Goal: Check status: Check status

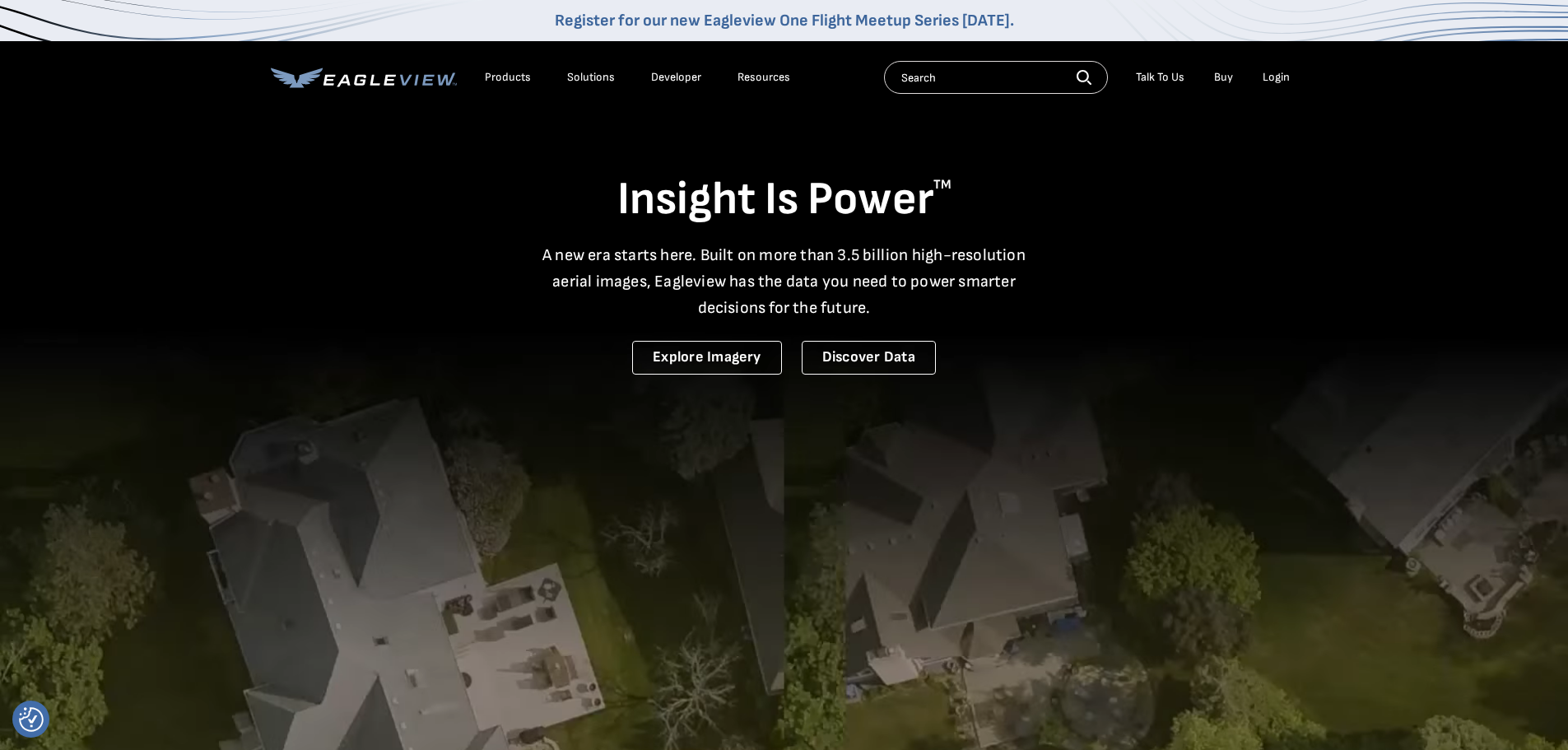
click at [1256, 78] on div "Login" at bounding box center [1276, 78] width 27 height 15
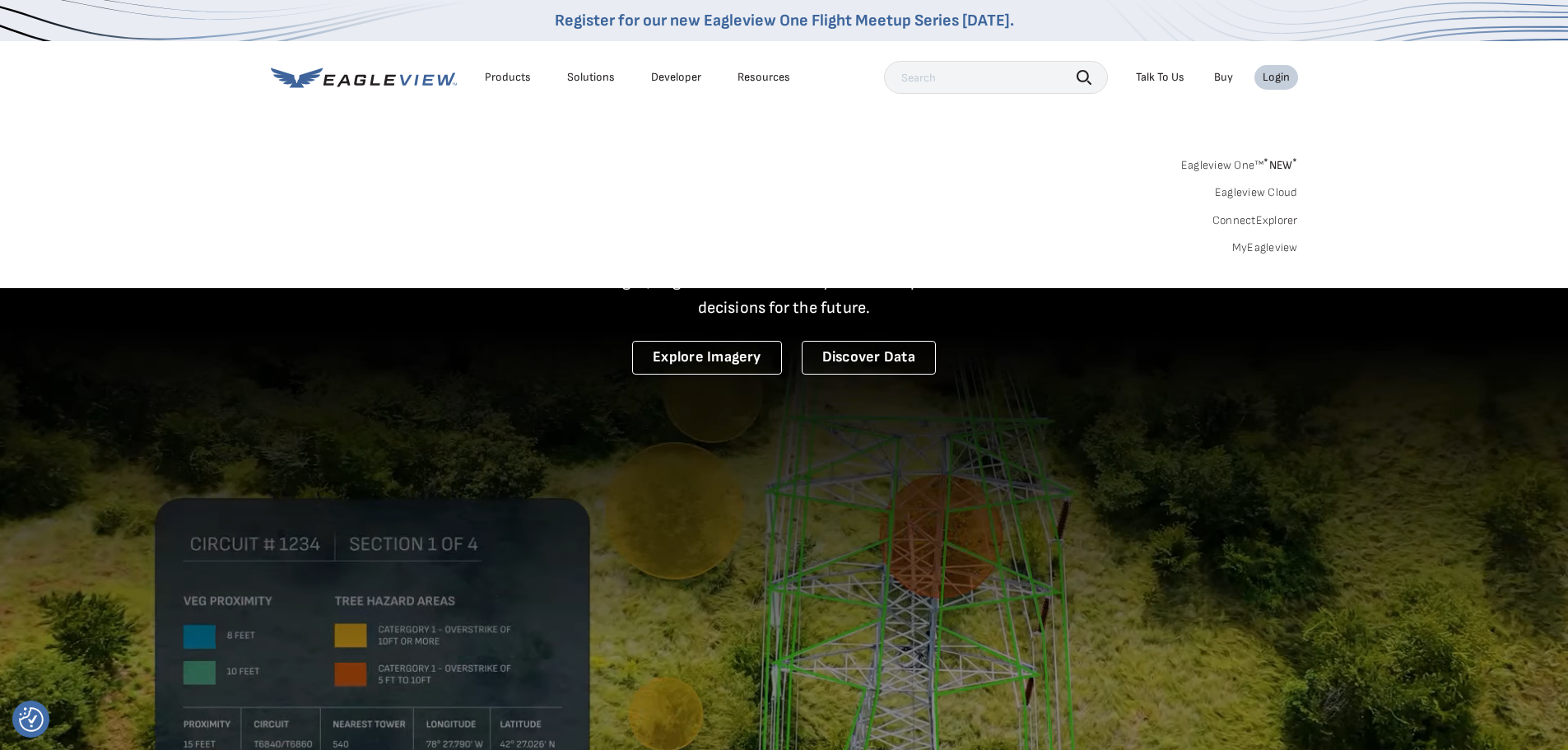
click at [1256, 243] on link "MyEagleview" at bounding box center [1265, 248] width 66 height 15
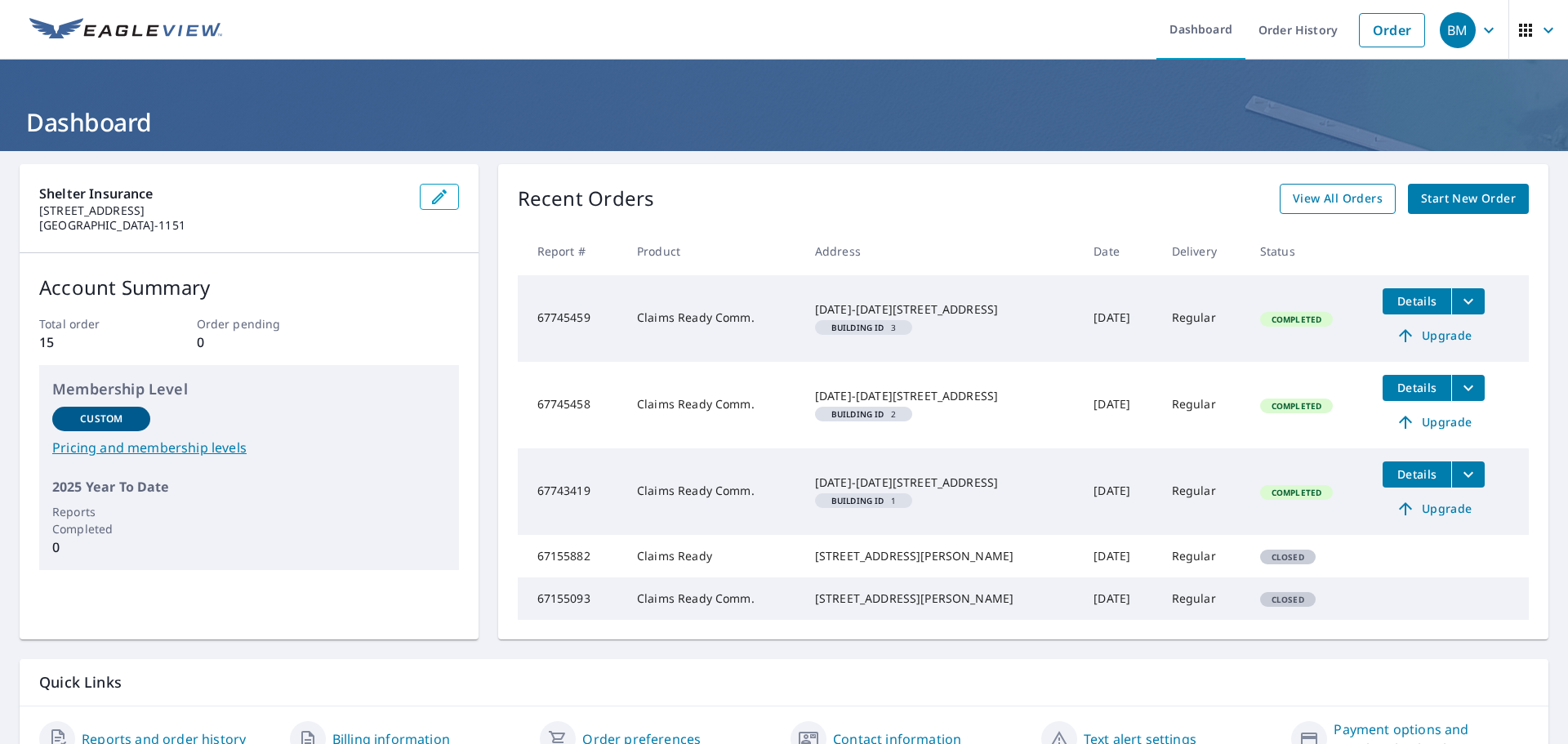
click at [1290, 186] on link "View All Orders" at bounding box center [1337, 198] width 116 height 30
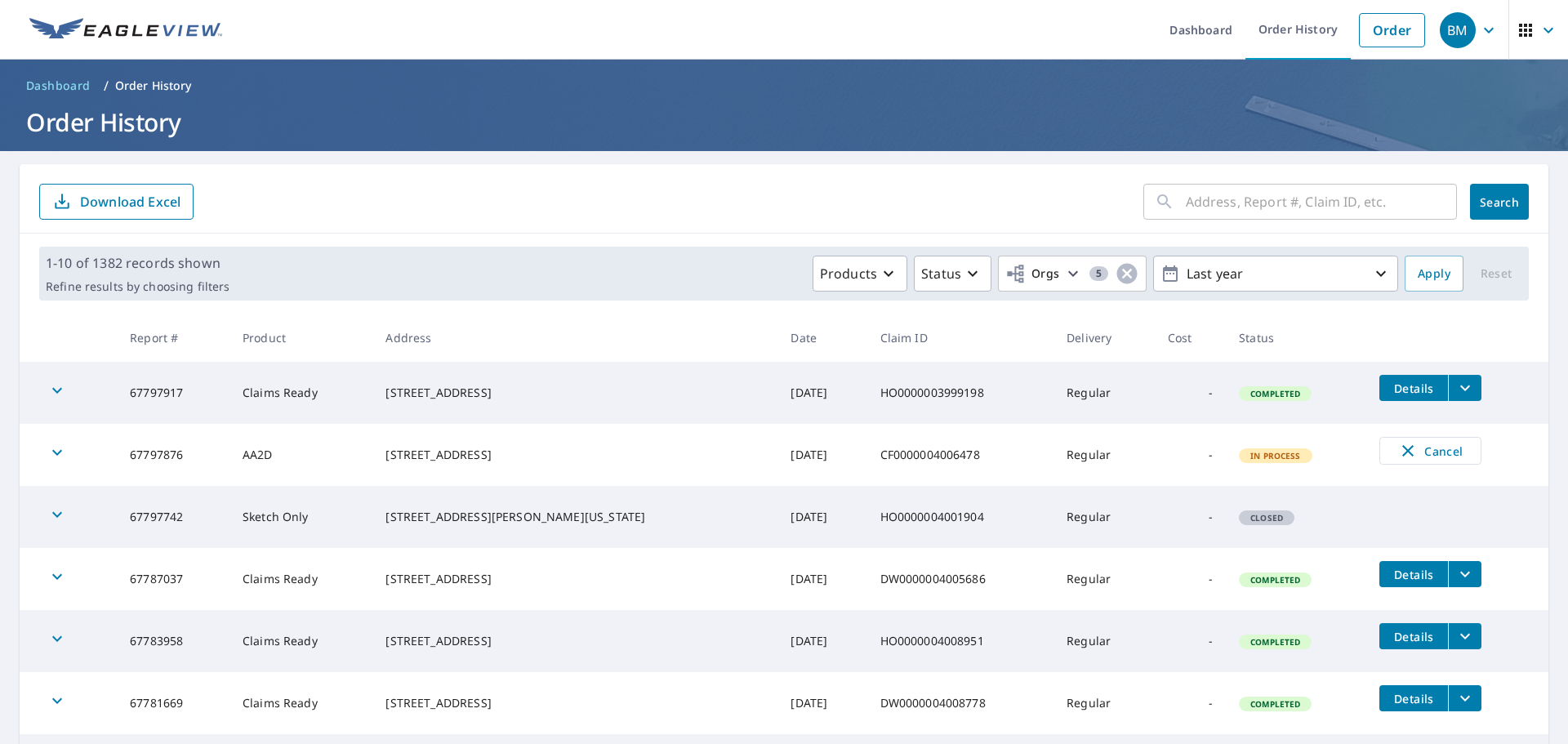
click at [1192, 196] on input "text" at bounding box center [1320, 201] width 271 height 46
paste input "[STREET_ADDRESS]"
type input "[STREET_ADDRESS]"
click button "Search" at bounding box center [1498, 201] width 59 height 36
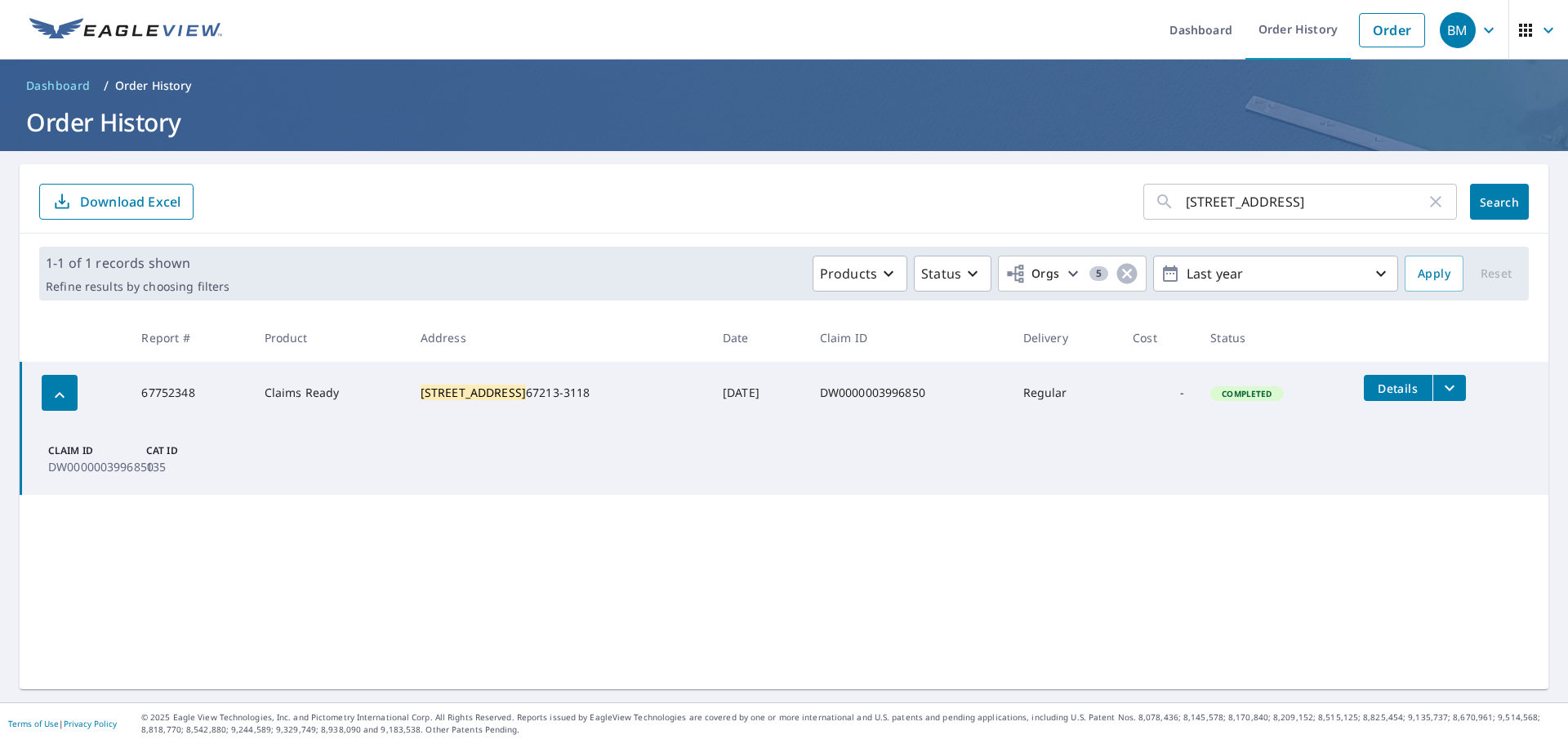
click at [1441, 383] on icon "filesDropdownBtn-67752348" at bounding box center [1449, 387] width 20 height 20
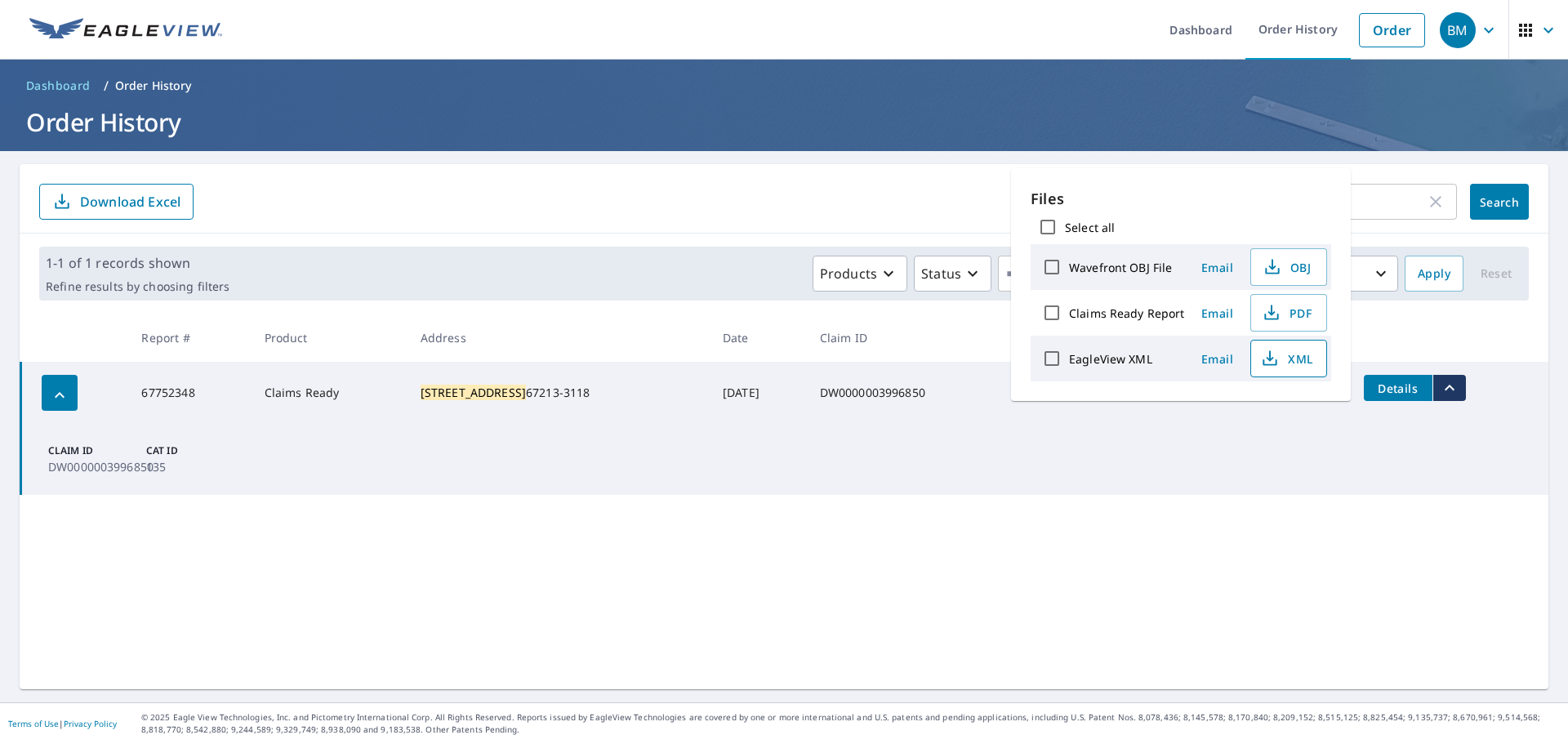
click at [1260, 356] on icon "button" at bounding box center [1269, 358] width 20 height 20
click at [1155, 588] on div "[STREET_ADDRESS] ​ Search Download Excel 1-1 of 1 records shown Refine results …" at bounding box center [784, 426] width 1528 height 525
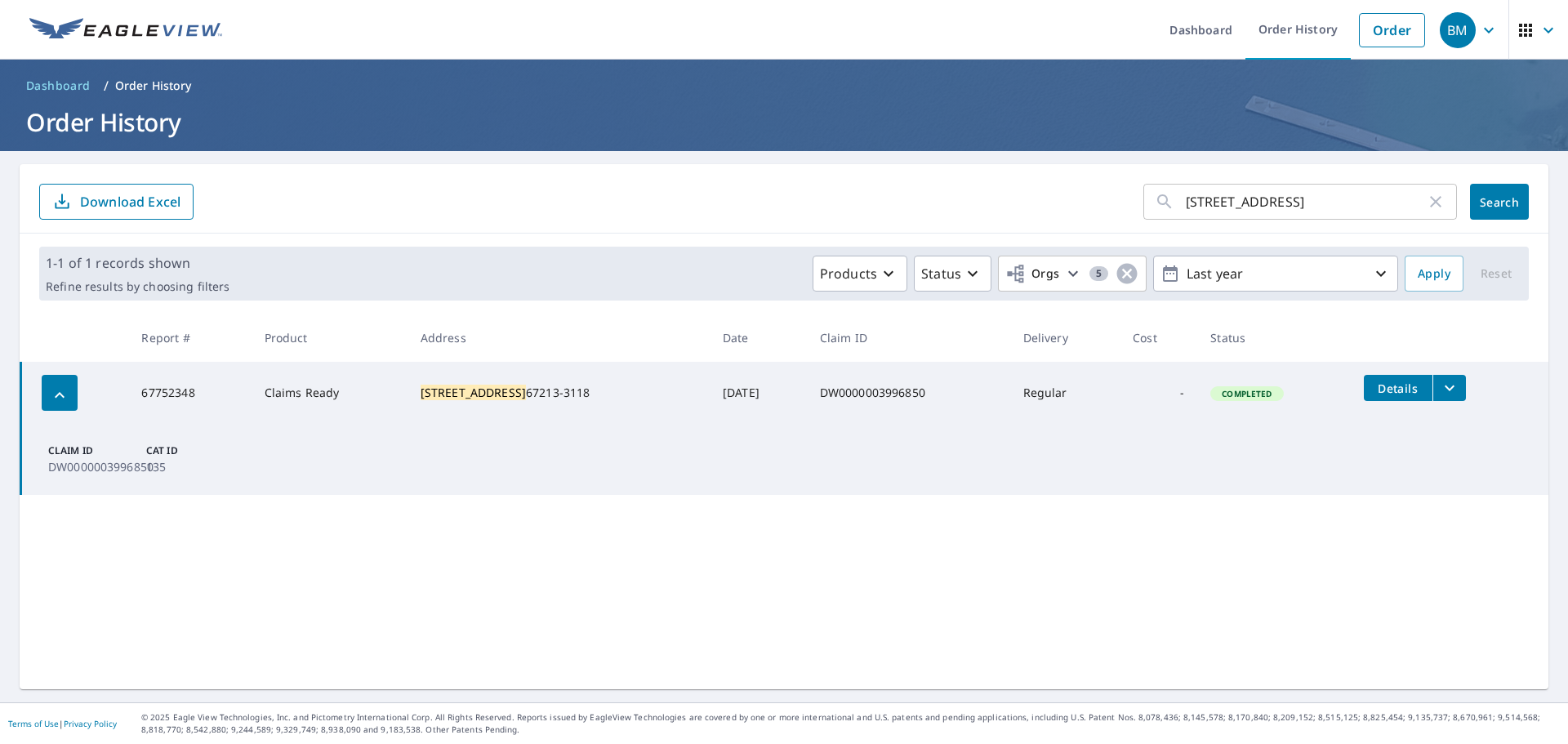
click at [1441, 384] on icon "filesDropdownBtn-67752348" at bounding box center [1449, 387] width 20 height 20
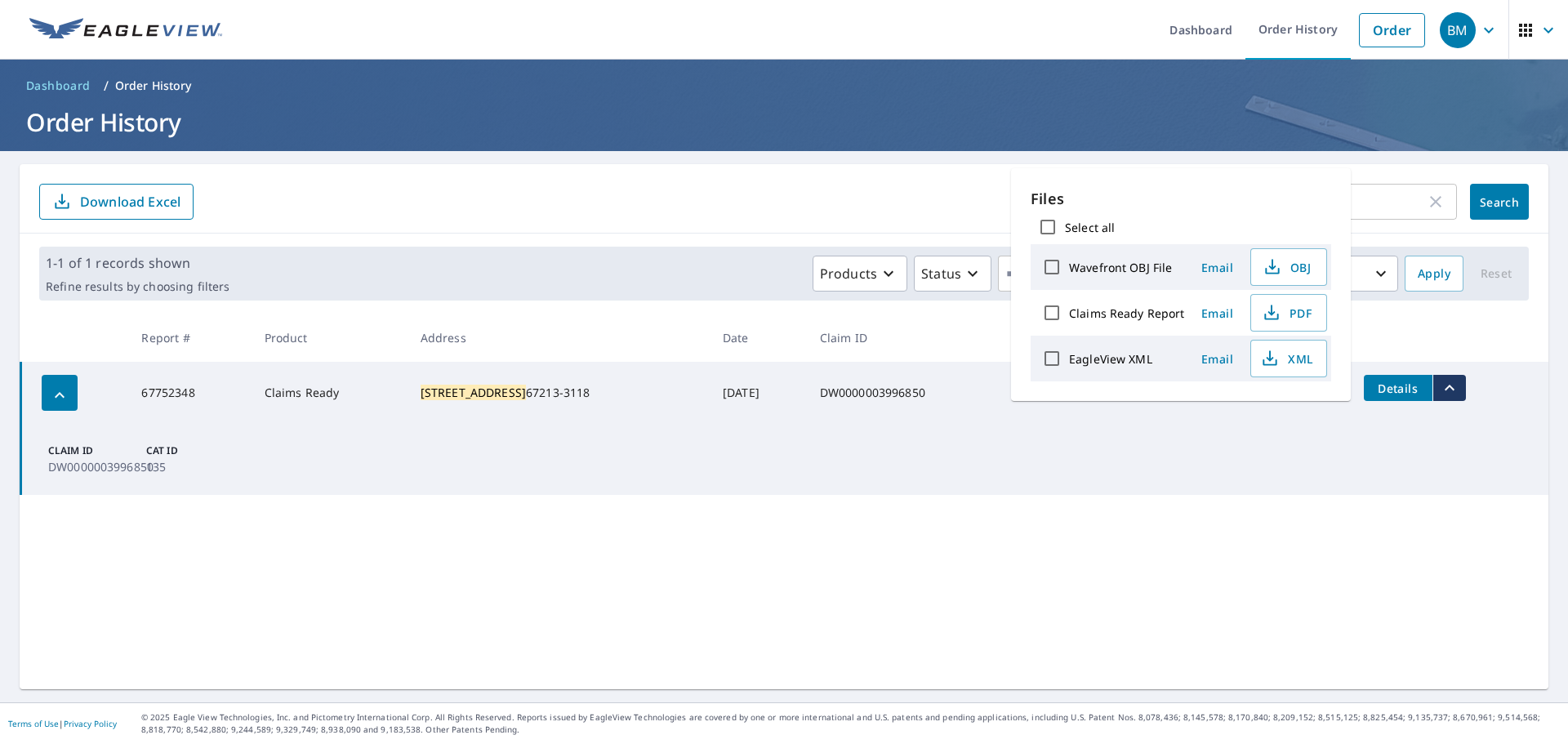
click at [739, 577] on div "[STREET_ADDRESS] ​ Search Download Excel 1-1 of 1 records shown Refine results …" at bounding box center [784, 426] width 1528 height 525
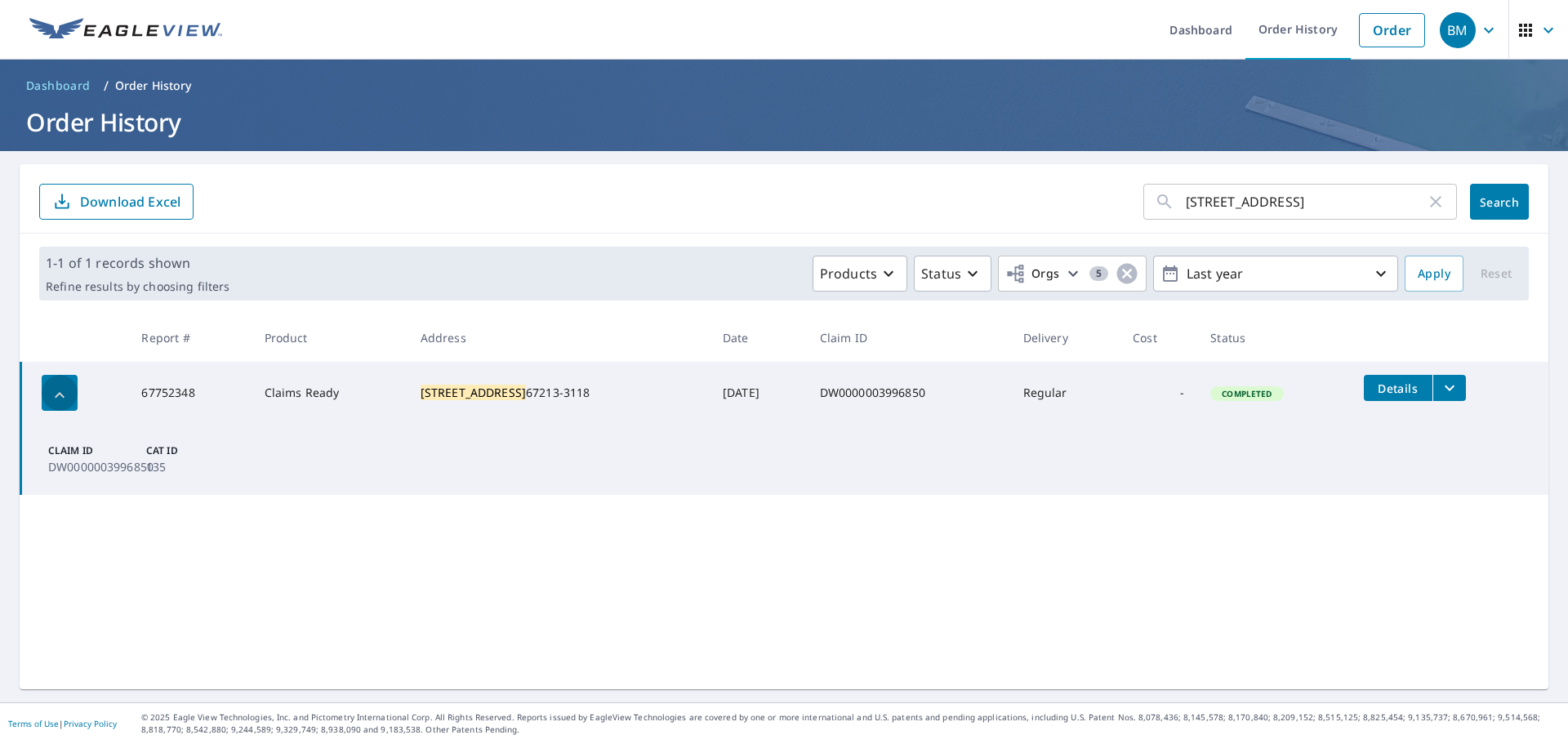
click at [56, 396] on icon "button" at bounding box center [60, 395] width 20 height 20
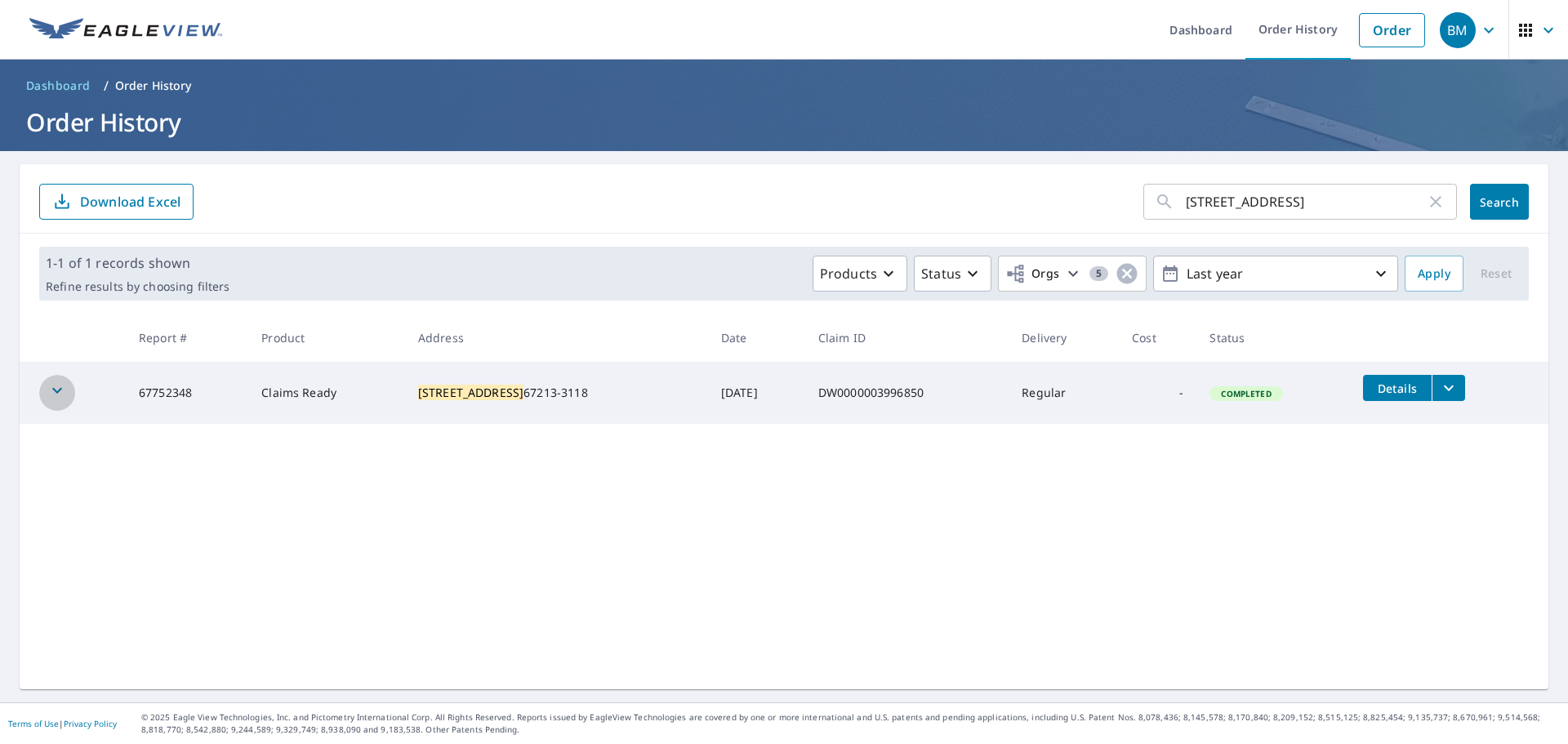
click at [56, 396] on icon "button" at bounding box center [57, 390] width 20 height 20
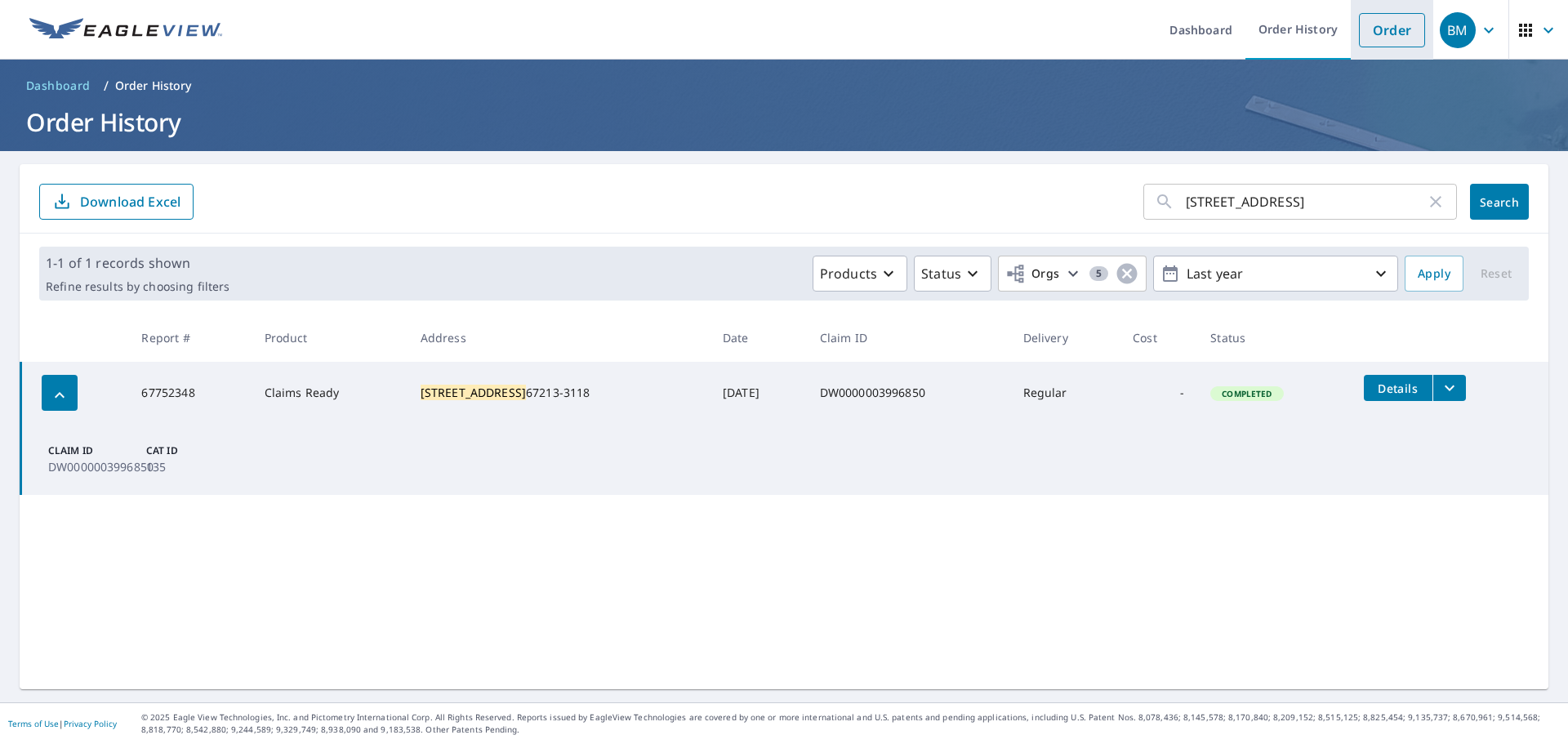
click at [1392, 42] on link "Order" at bounding box center [1391, 30] width 66 height 34
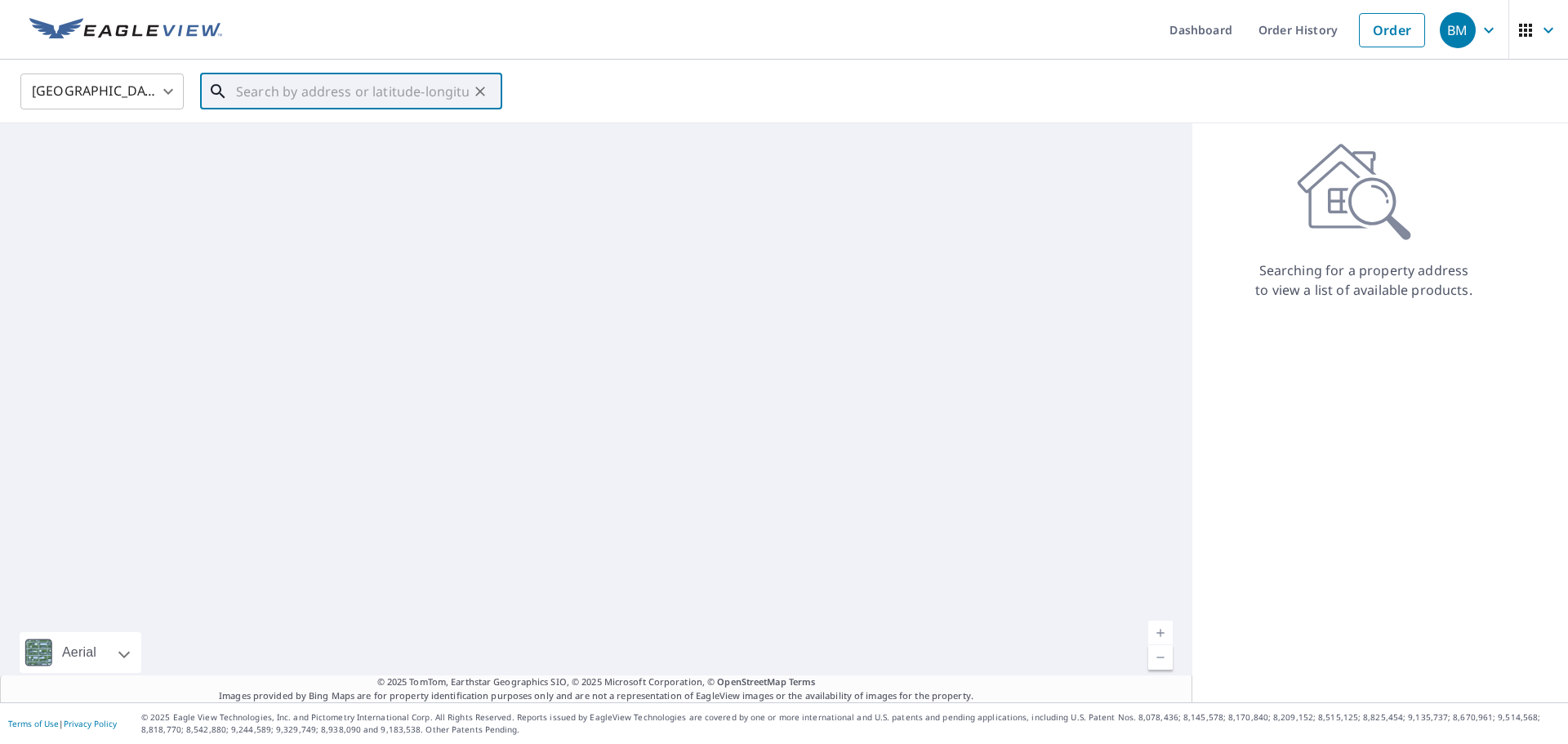
click at [360, 101] on input "text" at bounding box center [353, 91] width 233 height 46
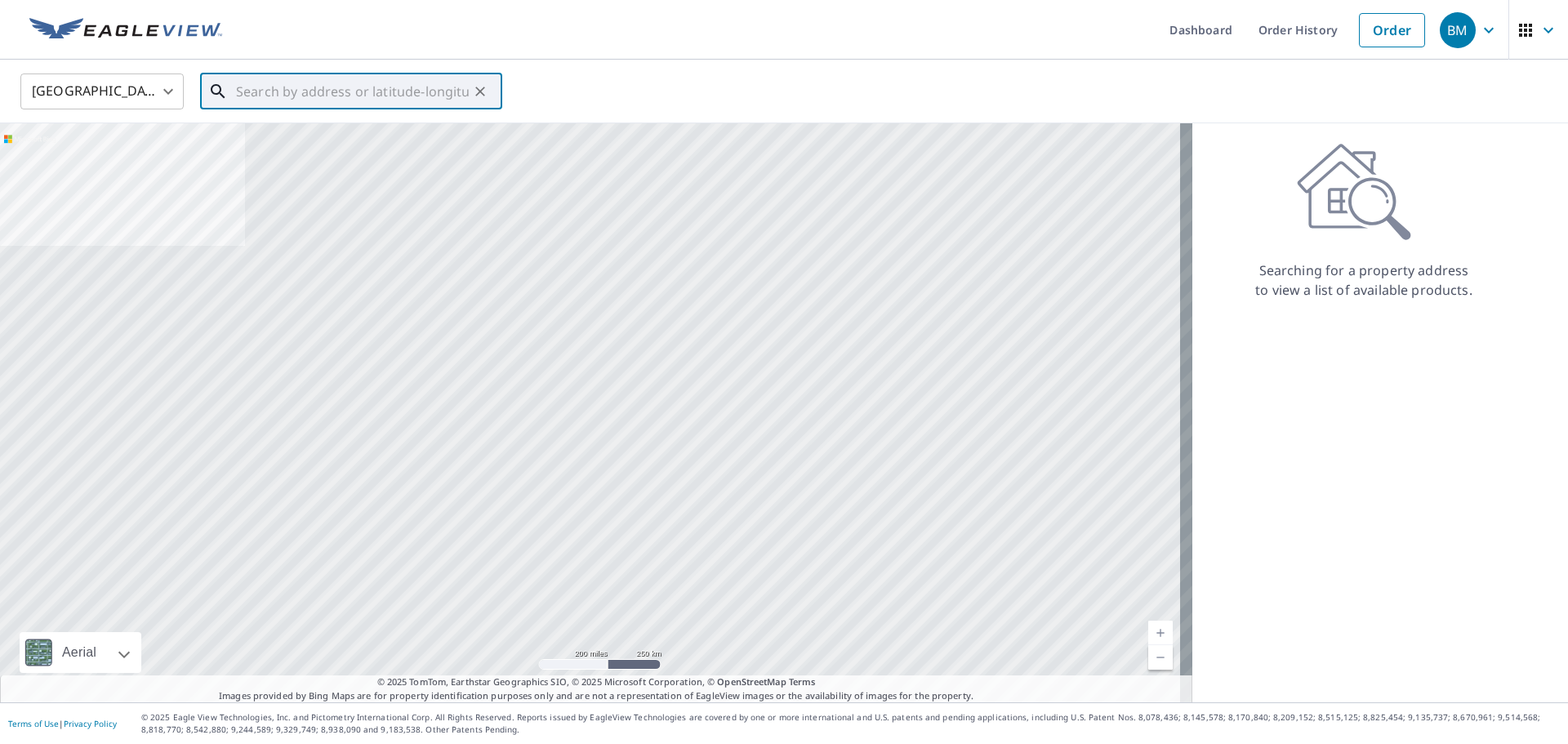
paste input "[STREET_ADDRESS]"
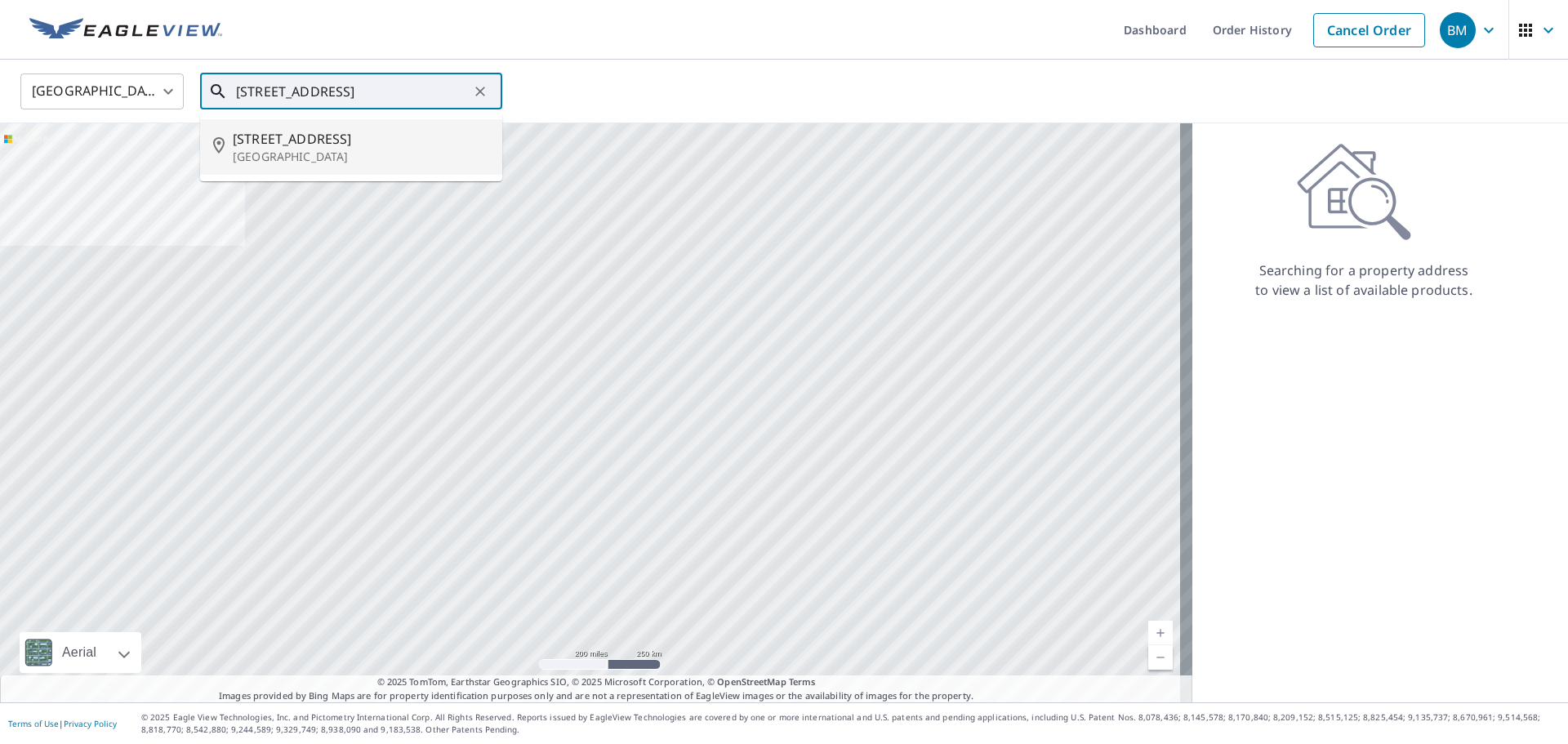
click at [314, 126] on li "[STREET_ADDRESS]" at bounding box center [351, 147] width 302 height 56
type input "[STREET_ADDRESS]"
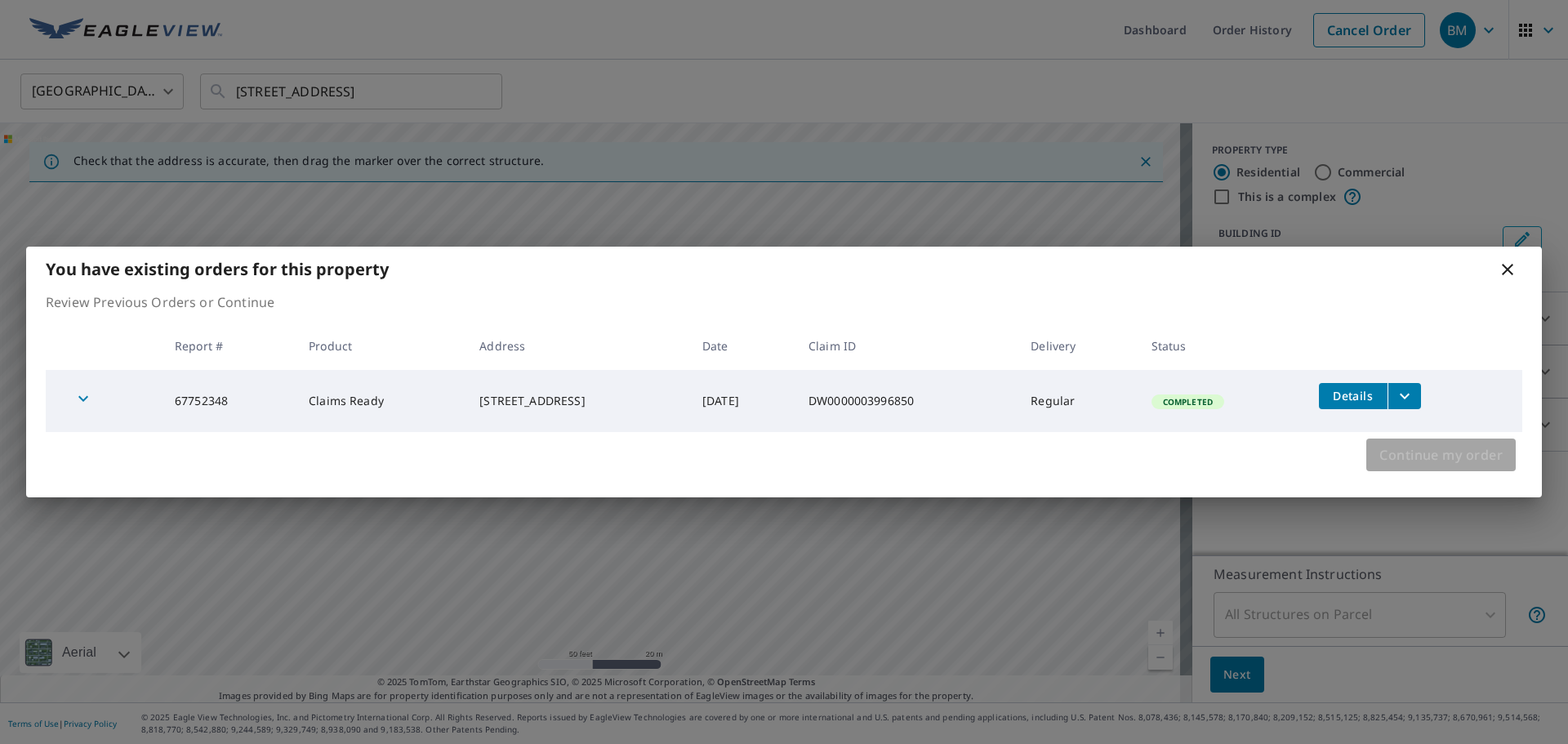
click at [1424, 460] on span "Continue my order" at bounding box center [1441, 454] width 123 height 23
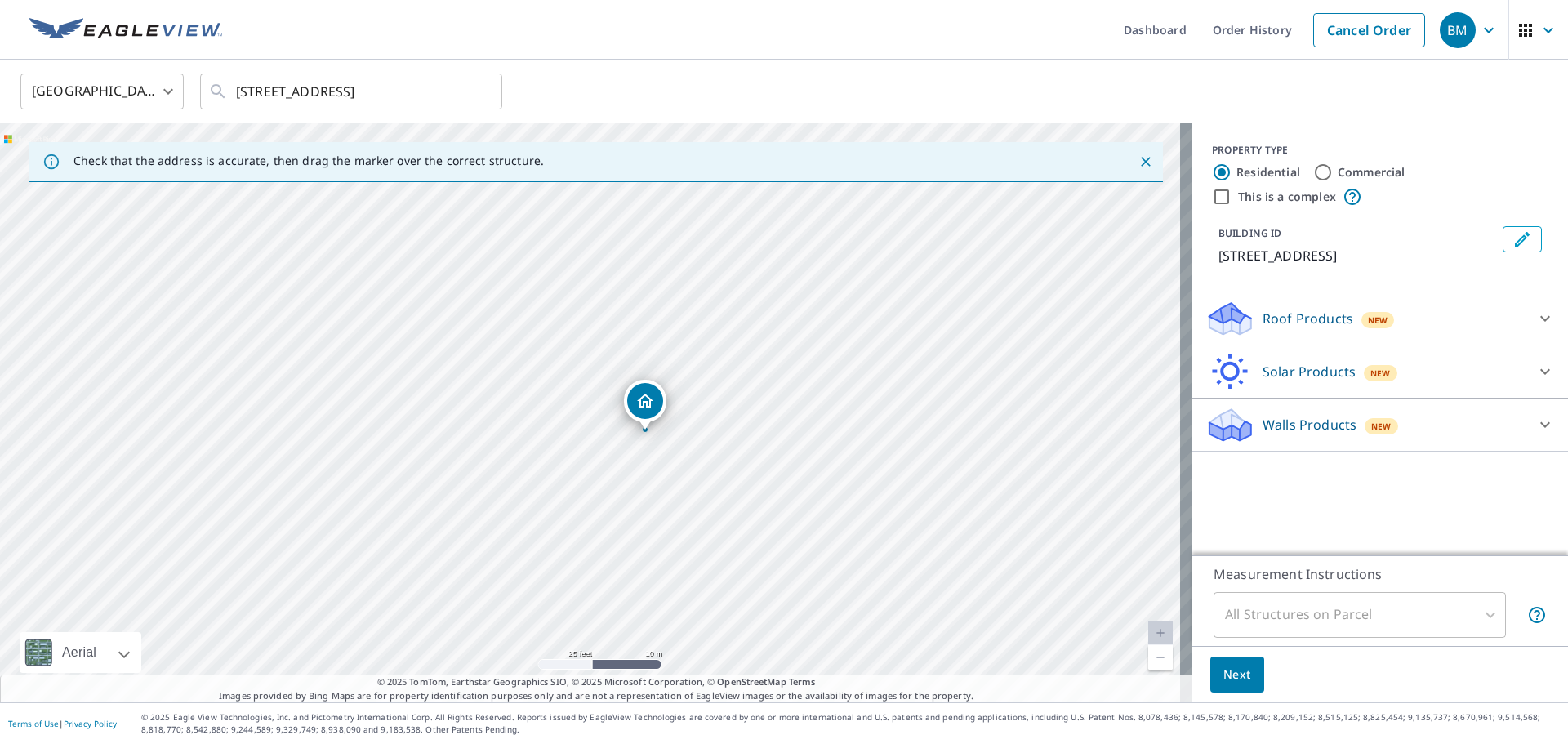
click at [640, 386] on div "Dropped pin, building 1, Residential property, 2236 S Bonn Ave Wichita, KS 67213" at bounding box center [645, 400] width 36 height 36
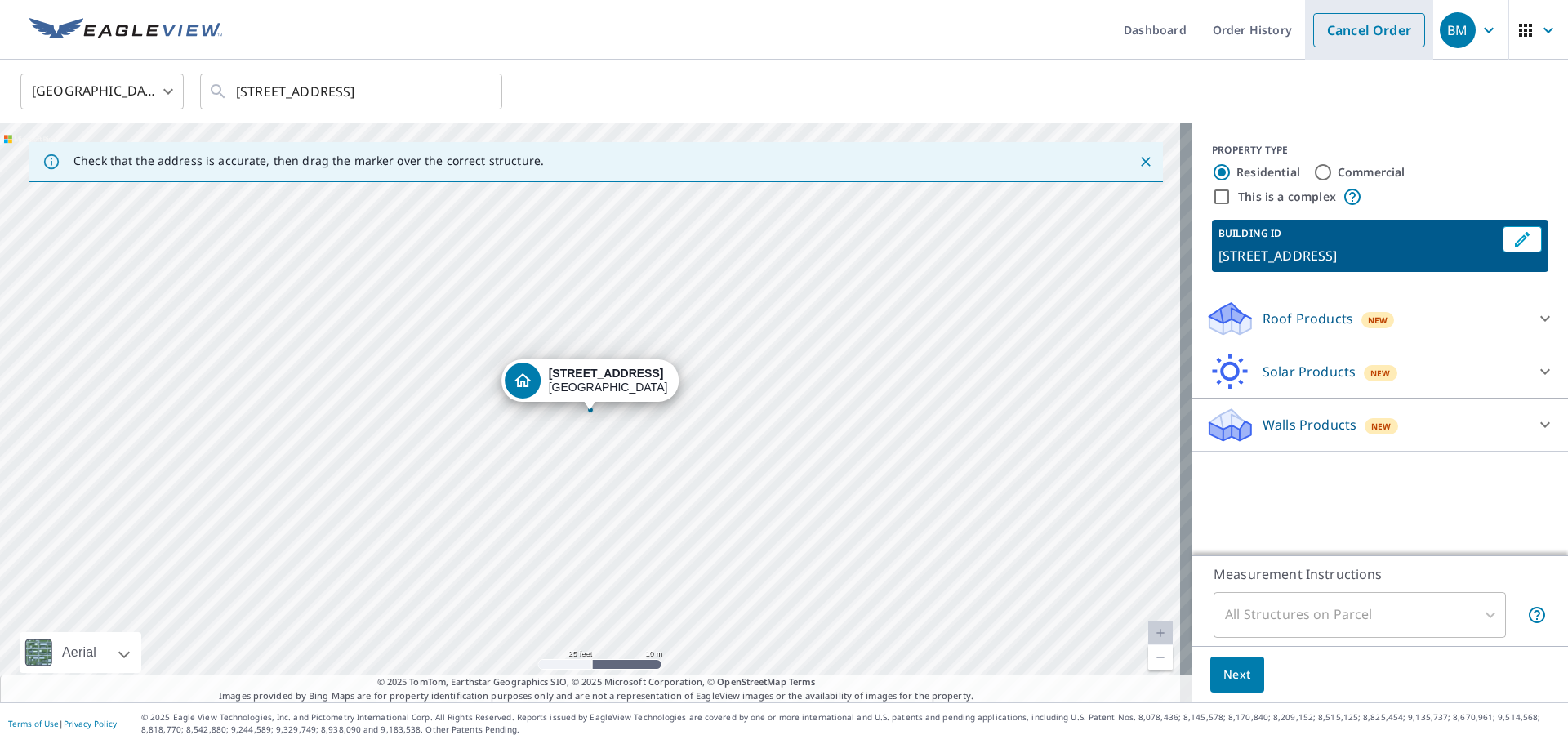
click at [1380, 30] on link "Cancel Order" at bounding box center [1369, 30] width 112 height 34
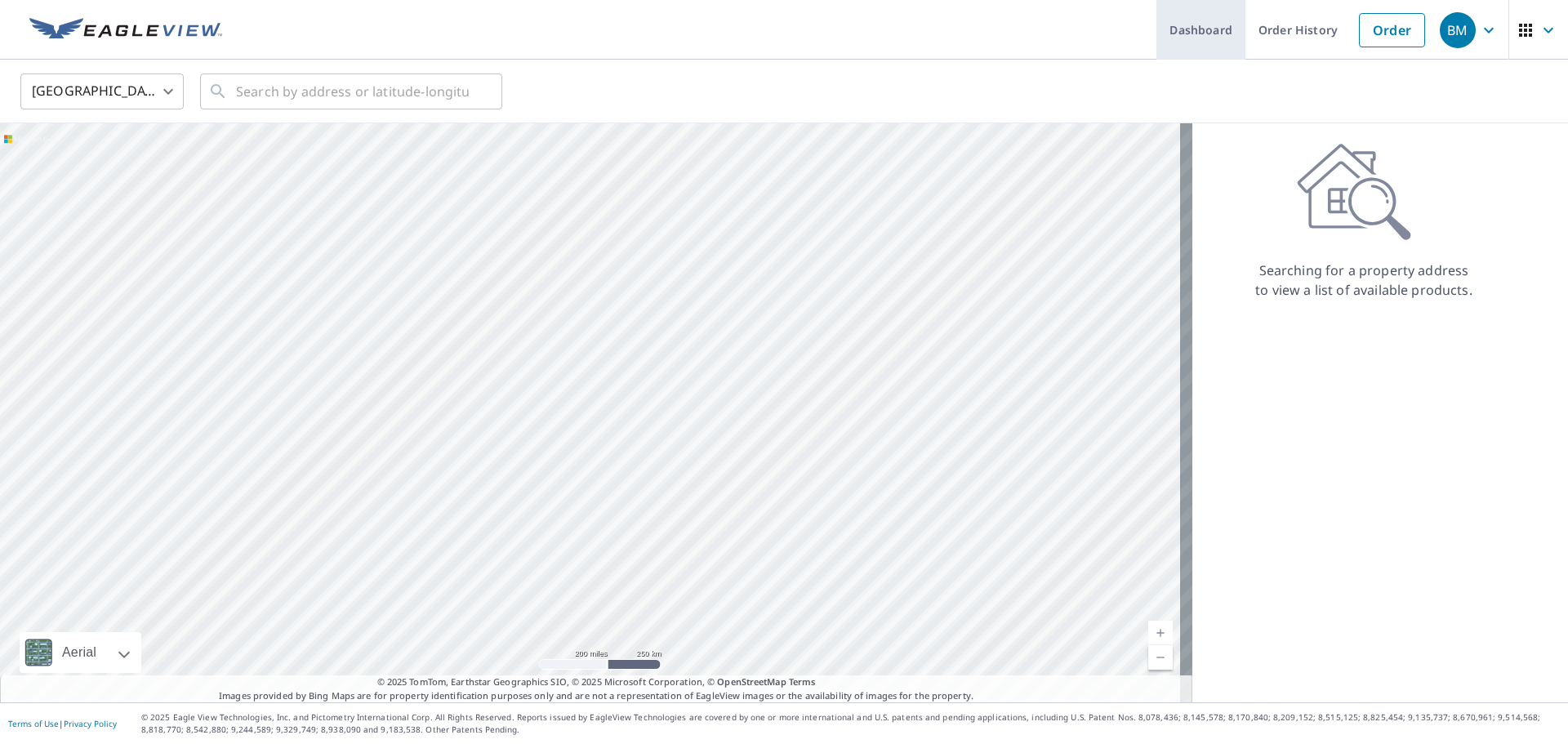
click at [1188, 27] on link "Dashboard" at bounding box center [1200, 30] width 89 height 60
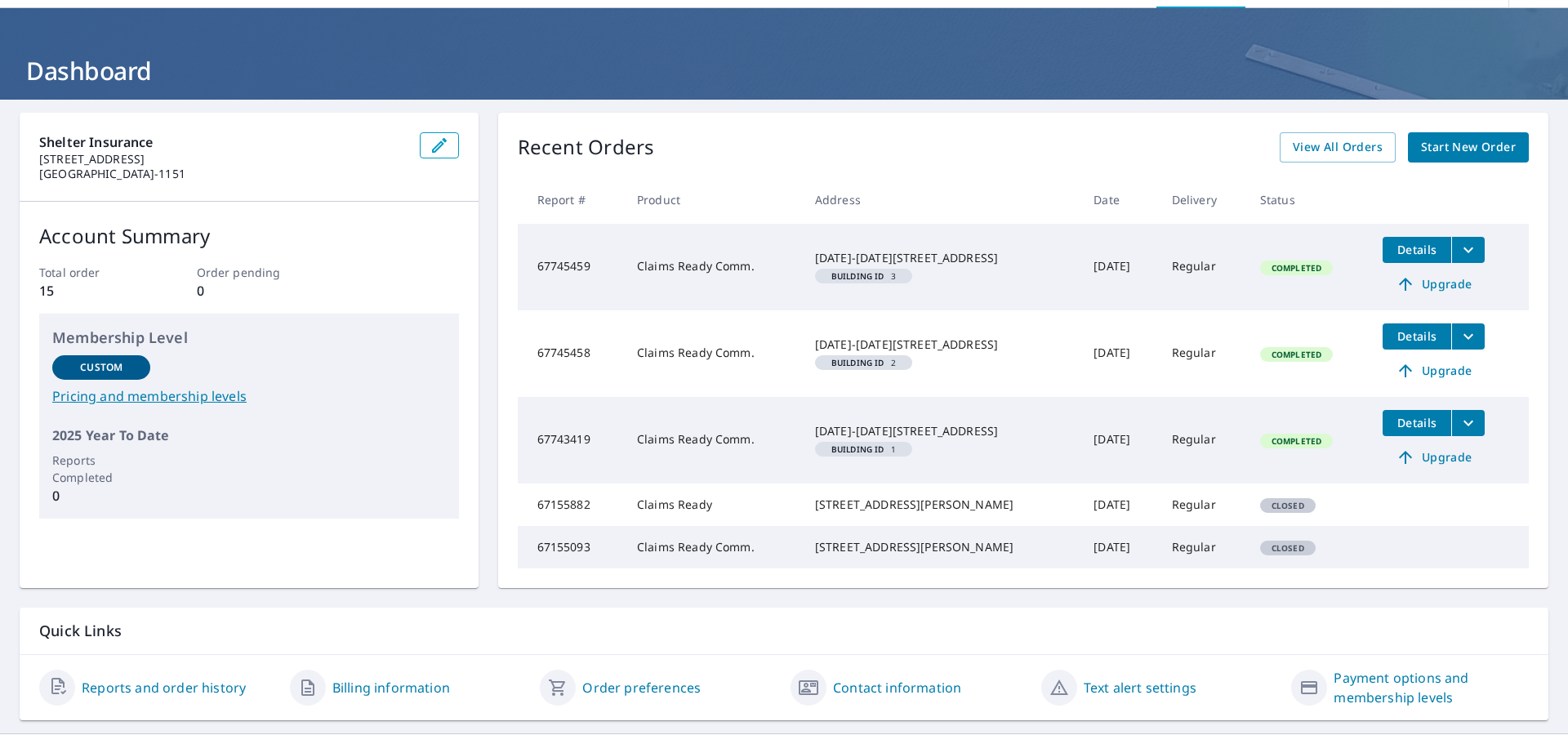
scroll to position [115, 0]
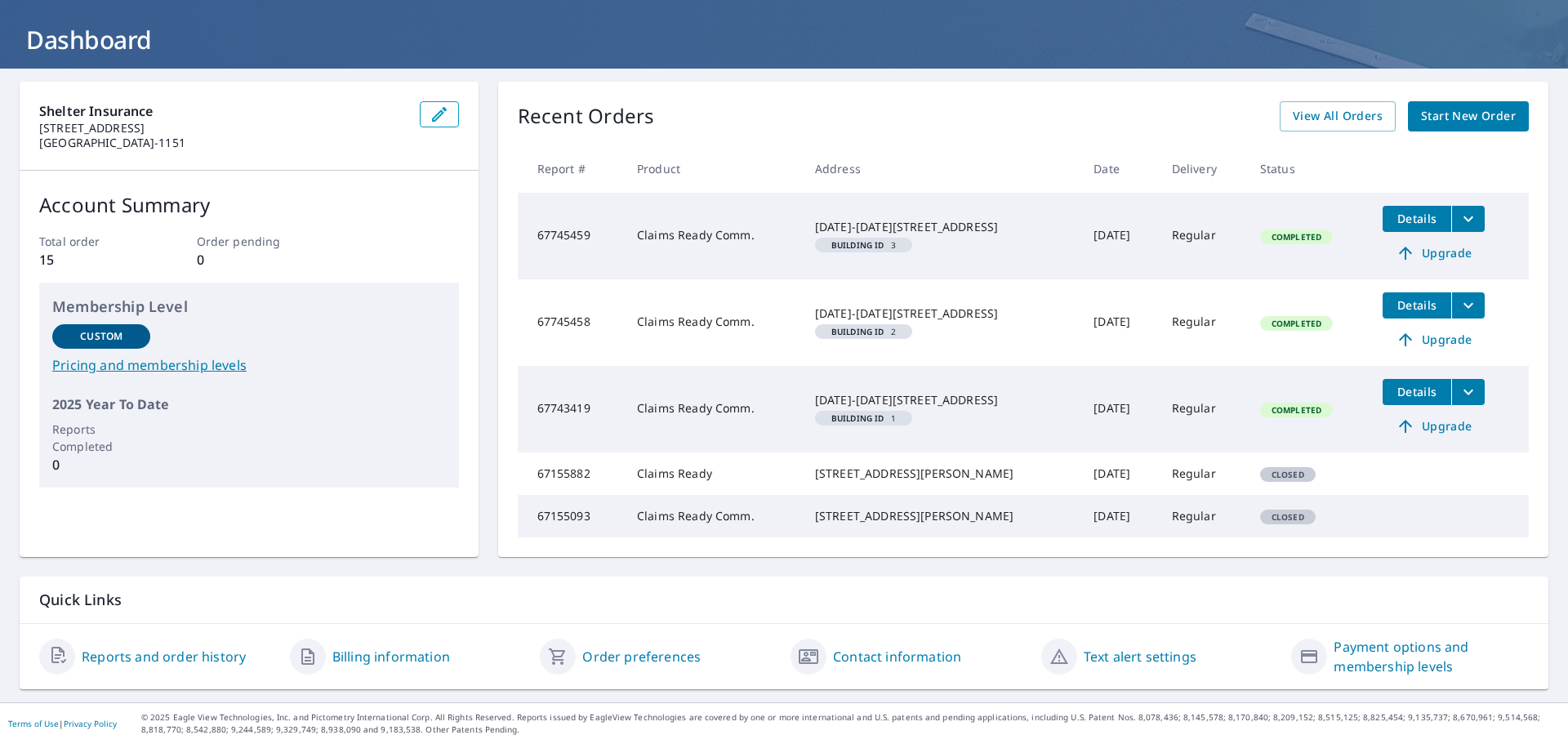
click at [857, 654] on link "Contact information" at bounding box center [897, 656] width 128 height 20
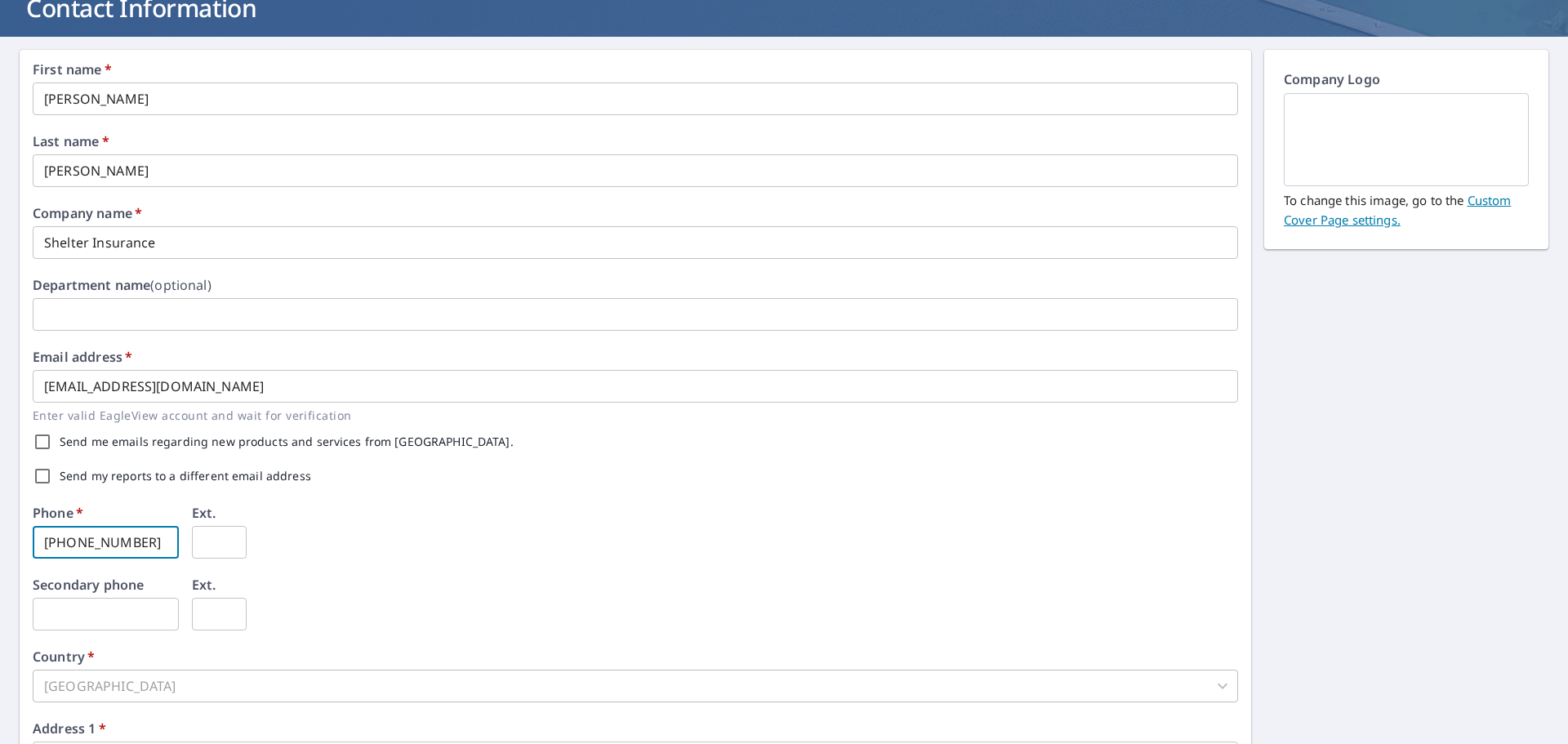
drag, startPoint x: 155, startPoint y: 545, endPoint x: -28, endPoint y: 527, distance: 183.9
click at [0, 527] on html "BM BM Dashboard Order History Order BM Dashboard / Contact Information Contact …" at bounding box center [784, 372] width 1568 height 744
type input "[PHONE_NUMBER]"
click at [588, 520] on div "Phone   * [PHONE_NUMBER] ​ Ext. ​" at bounding box center [635, 542] width 1205 height 72
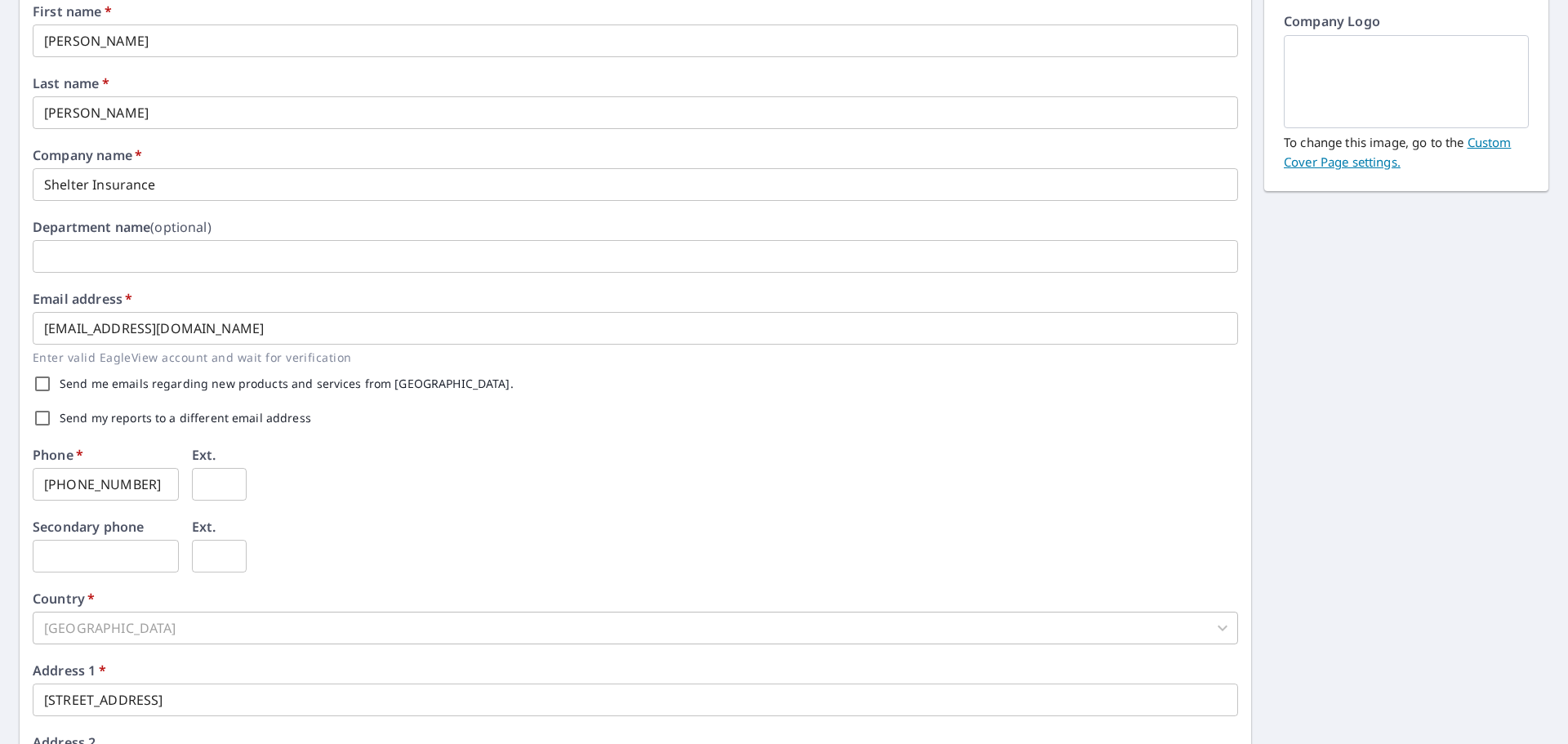
scroll to position [406, 0]
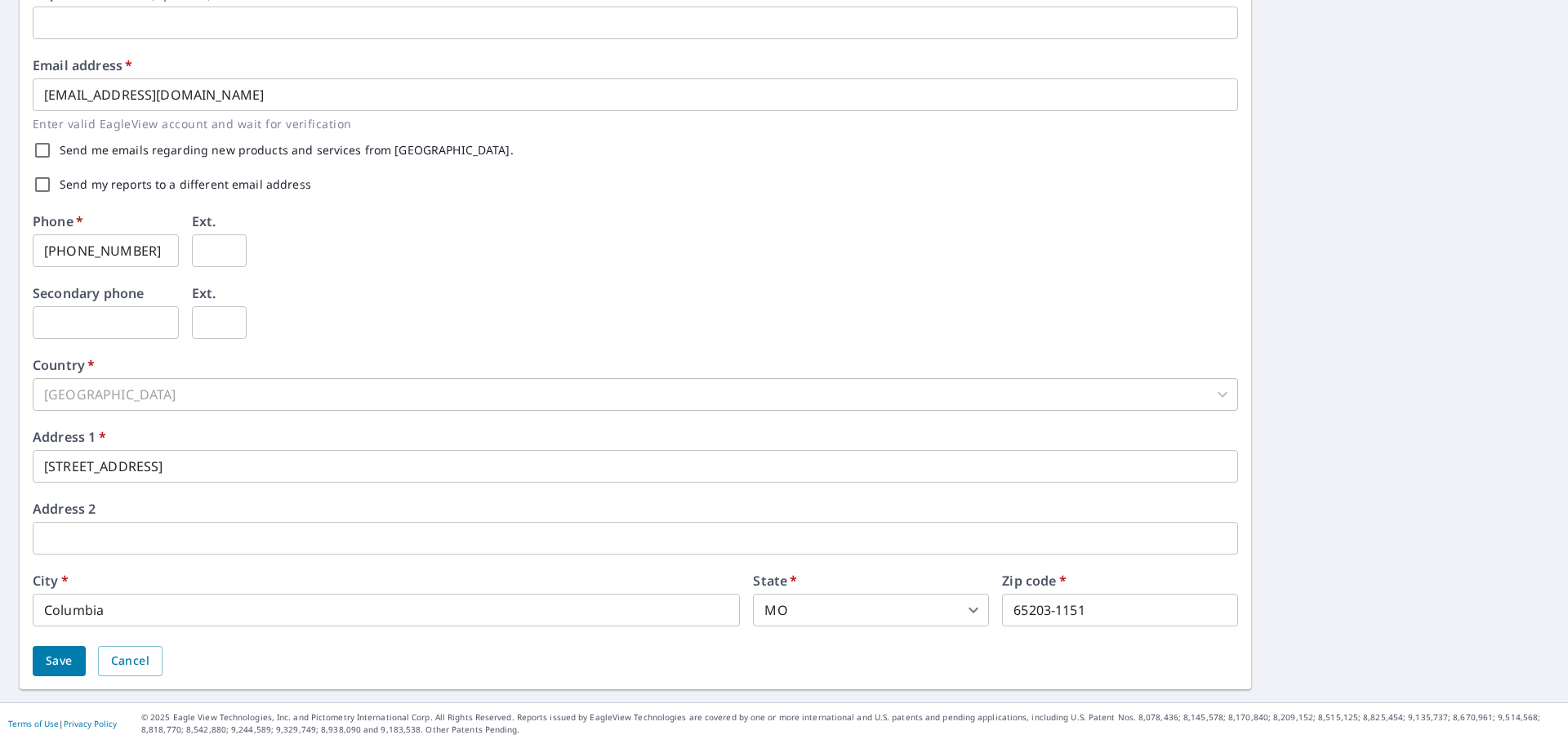
click at [68, 658] on span "Save" at bounding box center [59, 661] width 27 height 20
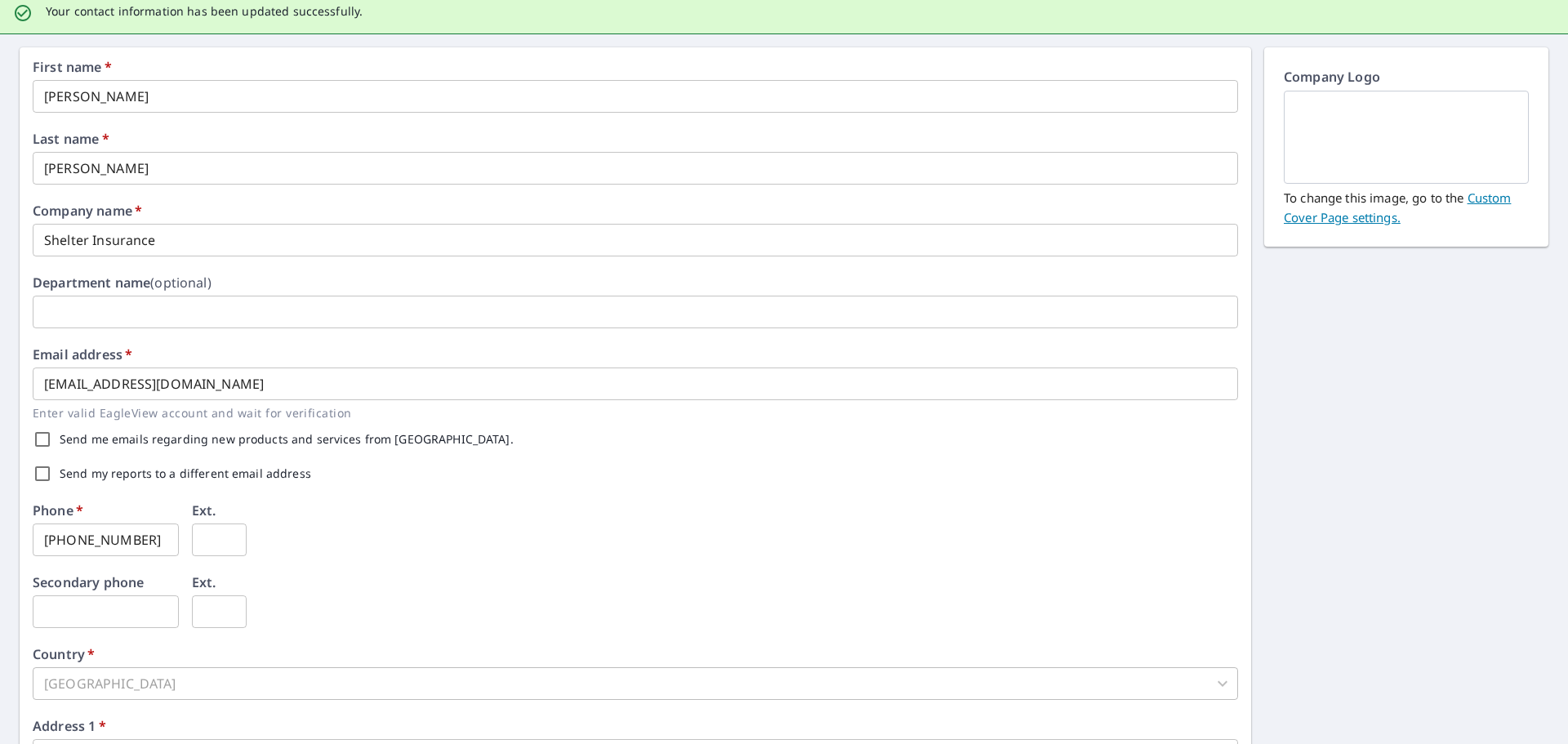
scroll to position [0, 0]
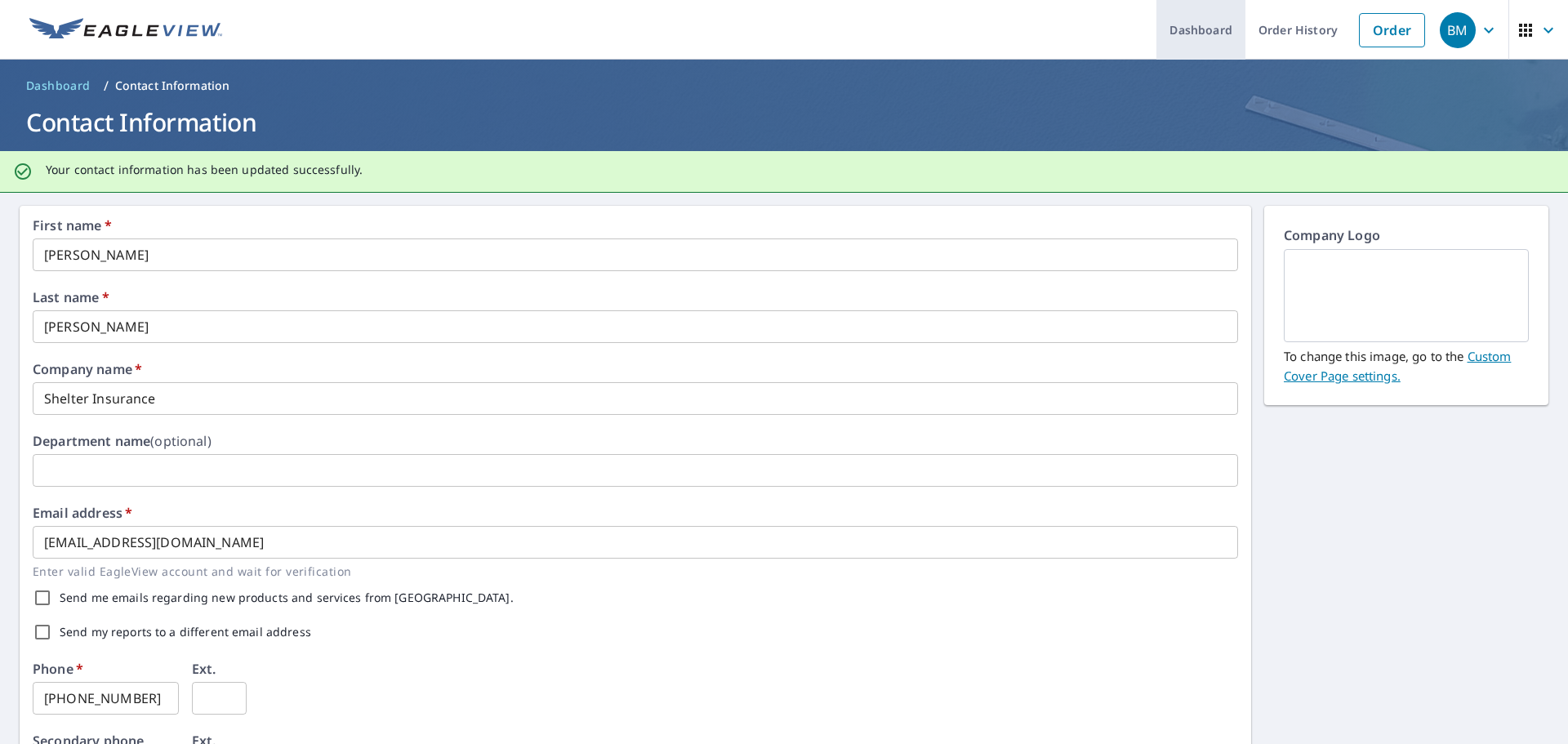
click at [1203, 27] on link "Dashboard" at bounding box center [1200, 30] width 89 height 60
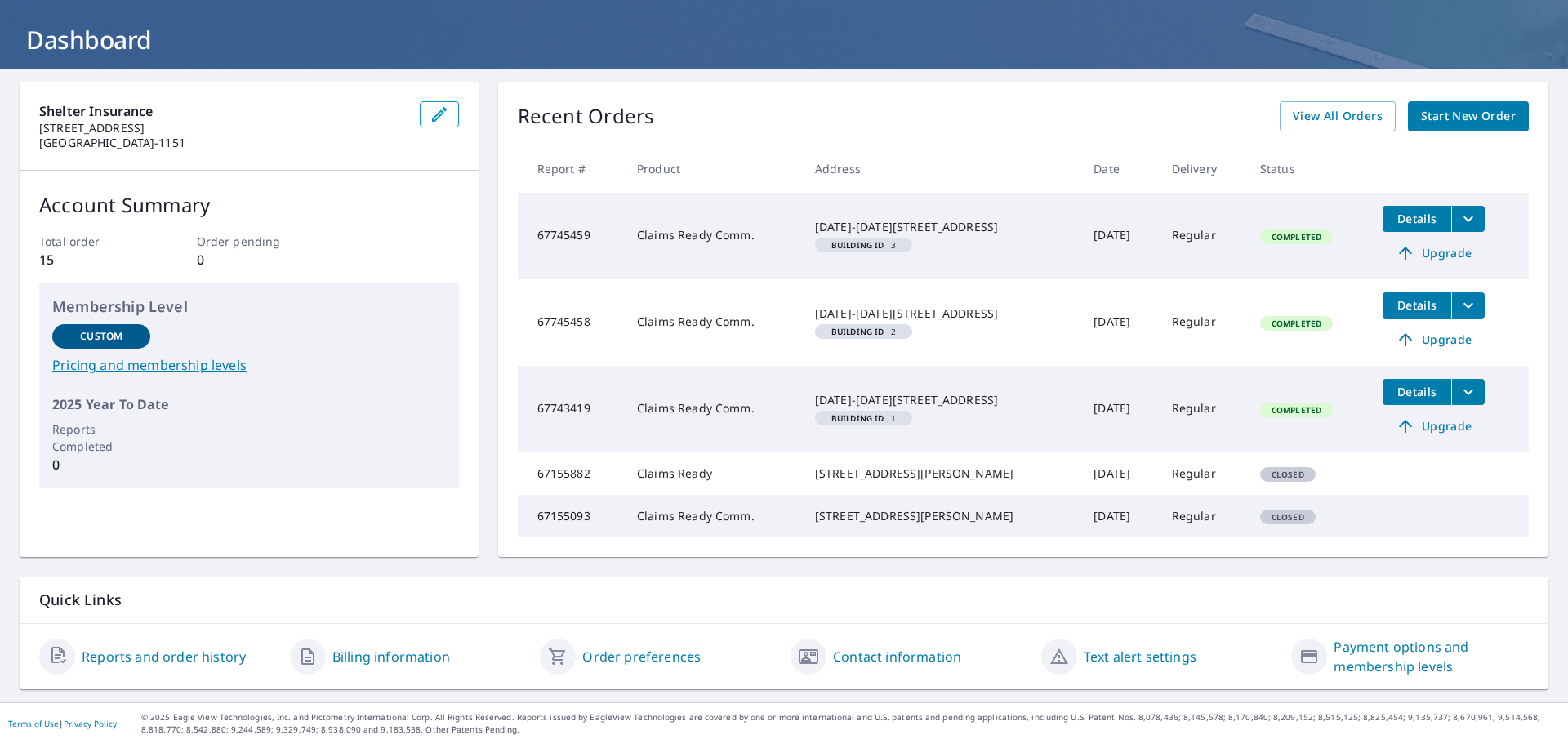
scroll to position [115, 0]
click at [130, 650] on link "Reports and order history" at bounding box center [164, 656] width 164 height 20
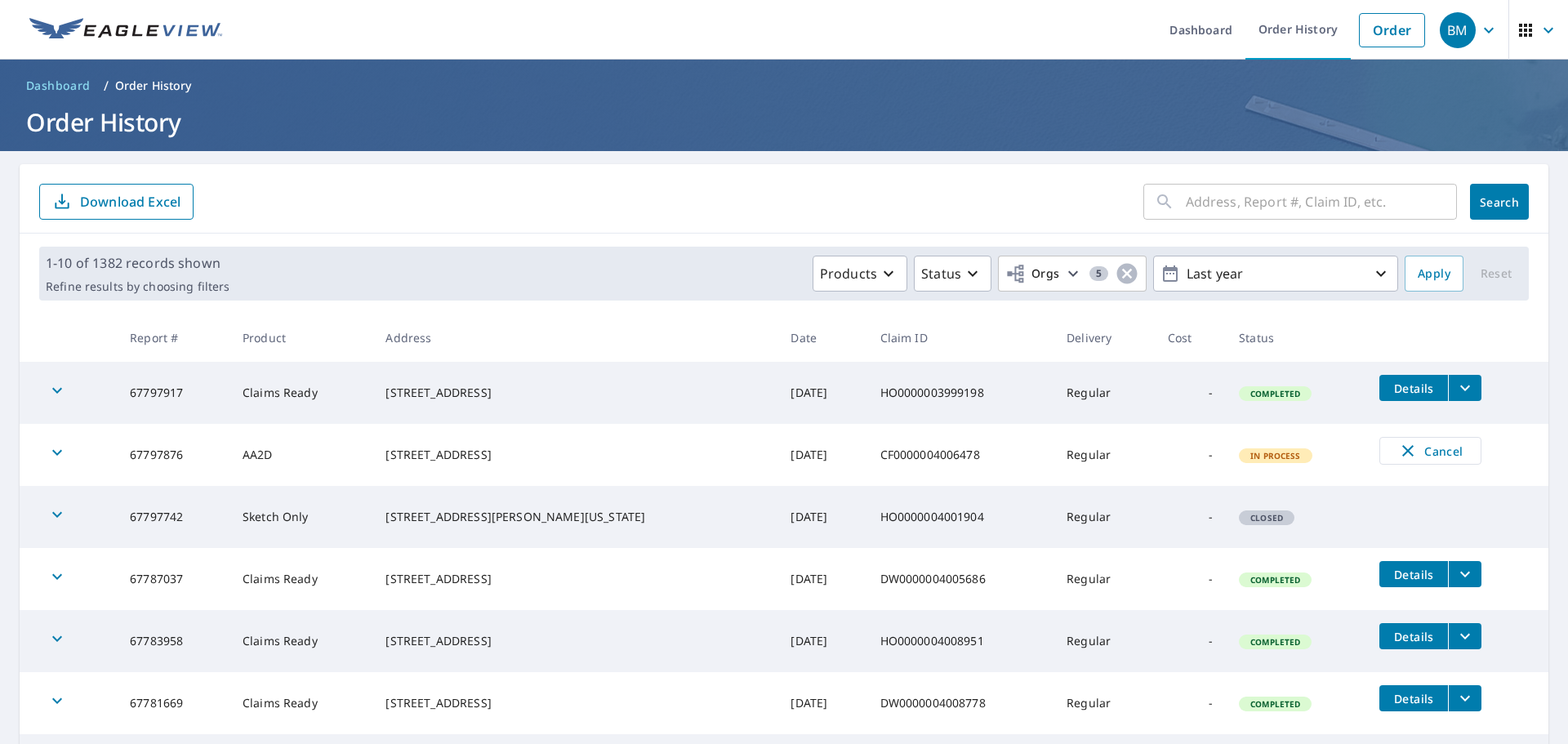
click at [1214, 200] on input "text" at bounding box center [1320, 201] width 271 height 46
paste input "[STREET_ADDRESS]"
type input "[STREET_ADDRESS]"
click at [1482, 204] on span "Search" at bounding box center [1498, 202] width 33 height 16
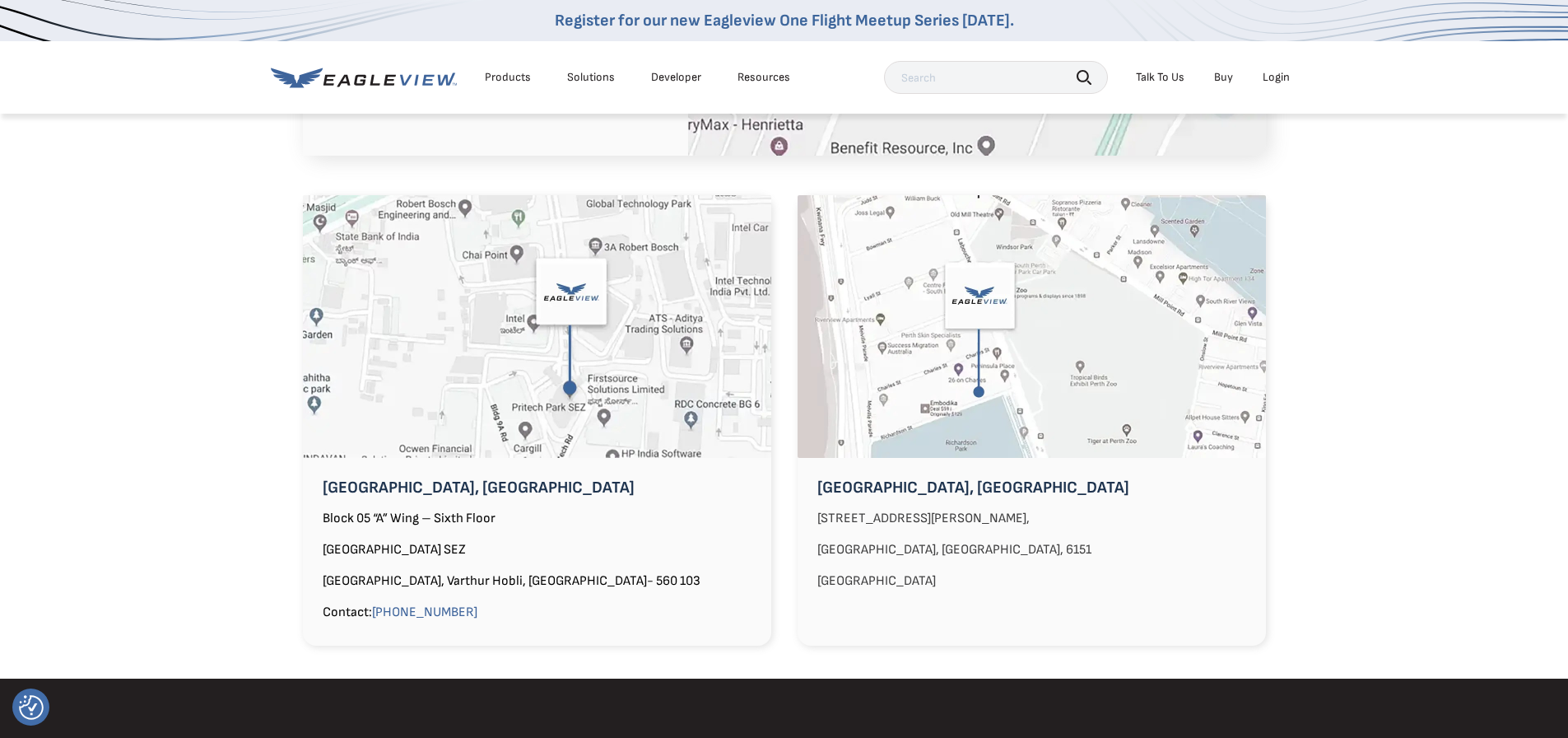
scroll to position [1318, 0]
